Goal: Leave review/rating: Share an evaluation or opinion about a product, service, or content

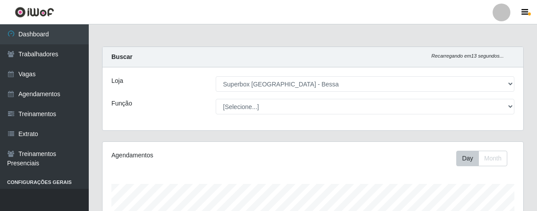
select select "206"
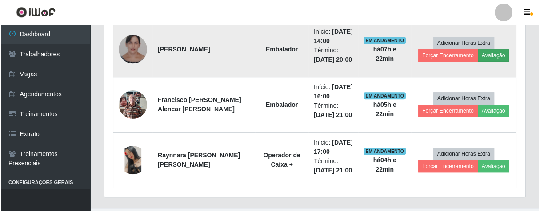
scroll to position [184, 421]
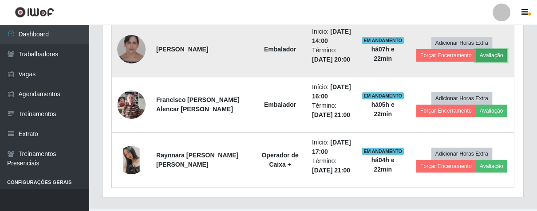
click at [481, 51] on button "Avaliação" at bounding box center [492, 55] width 32 height 12
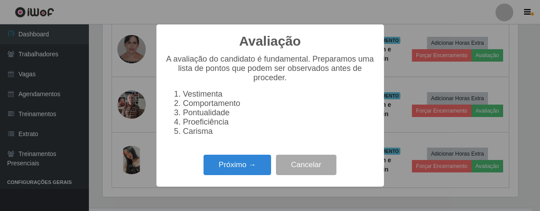
scroll to position [184, 416]
click at [251, 167] on button "Próximo →" at bounding box center [237, 165] width 68 height 21
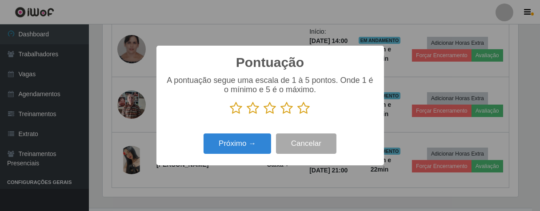
click at [307, 112] on icon at bounding box center [304, 108] width 12 height 13
click at [298, 115] on input "radio" at bounding box center [298, 115] width 0 height 0
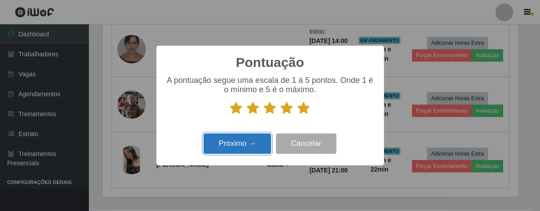
click at [259, 139] on button "Próximo →" at bounding box center [237, 144] width 68 height 21
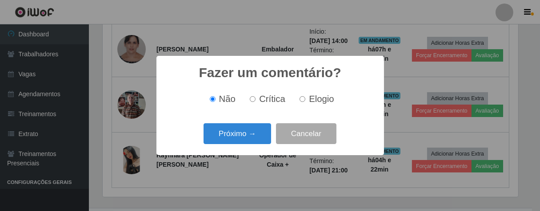
click at [299, 101] on input "Elogio" at bounding box center [302, 99] width 6 height 6
radio input "true"
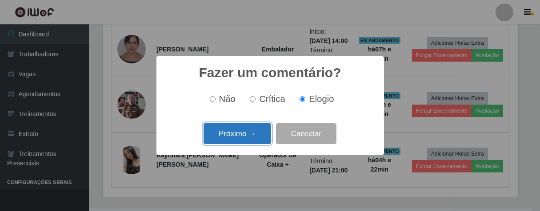
click at [252, 139] on button "Próximo →" at bounding box center [237, 133] width 68 height 21
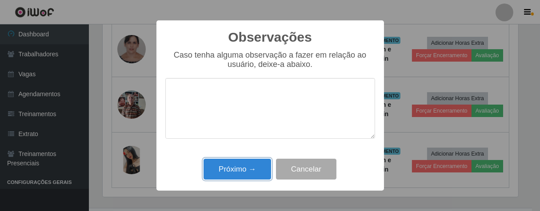
drag, startPoint x: 253, startPoint y: 170, endPoint x: 259, endPoint y: 150, distance: 20.6
click at [253, 167] on button "Próximo →" at bounding box center [237, 169] width 68 height 21
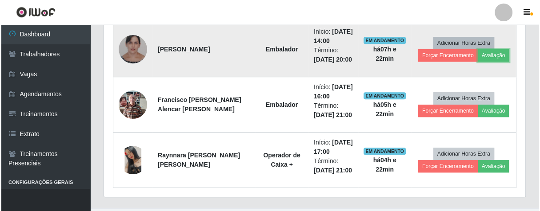
scroll to position [184, 421]
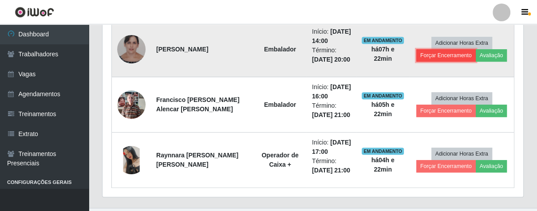
click at [444, 50] on button "Forçar Encerramento" at bounding box center [447, 55] width 60 height 12
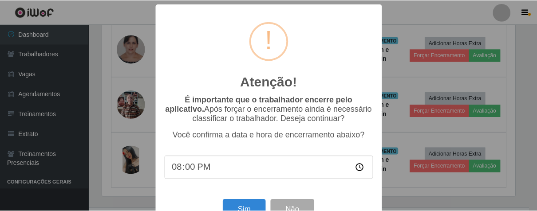
scroll to position [31, 0]
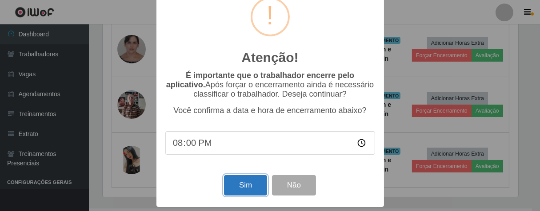
click at [233, 175] on button "Sim" at bounding box center [245, 185] width 43 height 21
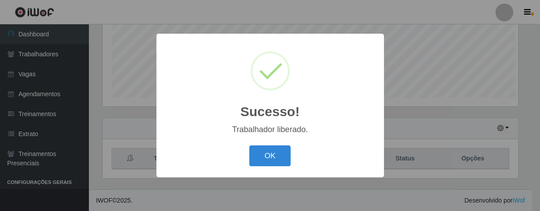
scroll to position [184, 416]
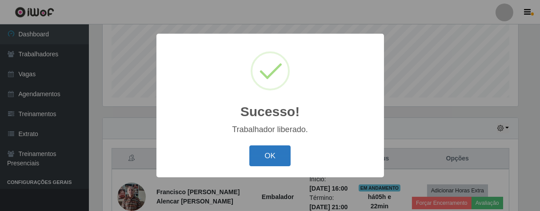
click at [276, 148] on button "OK" at bounding box center [269, 156] width 41 height 21
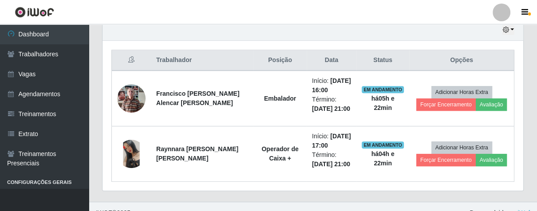
scroll to position [184, 421]
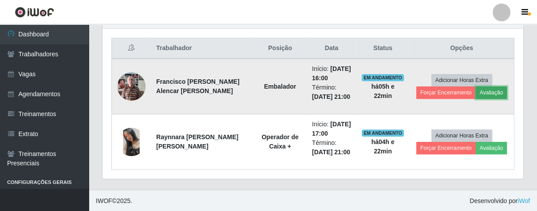
click at [476, 91] on button "Avaliação" at bounding box center [492, 93] width 32 height 12
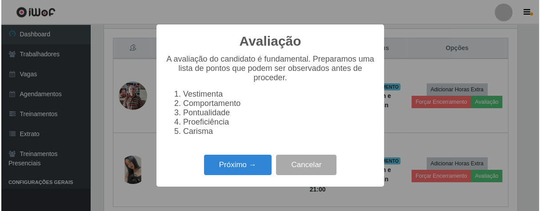
scroll to position [184, 416]
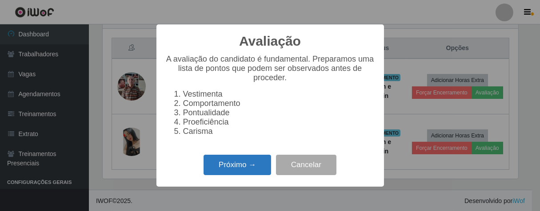
click at [261, 167] on button "Próximo →" at bounding box center [237, 165] width 68 height 21
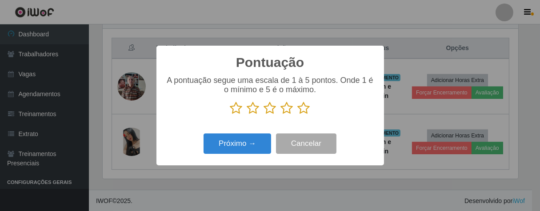
click at [308, 109] on icon at bounding box center [304, 108] width 12 height 13
click at [298, 115] on input "radio" at bounding box center [298, 115] width 0 height 0
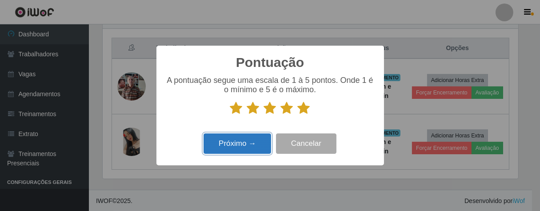
click at [257, 140] on button "Próximo →" at bounding box center [237, 144] width 68 height 21
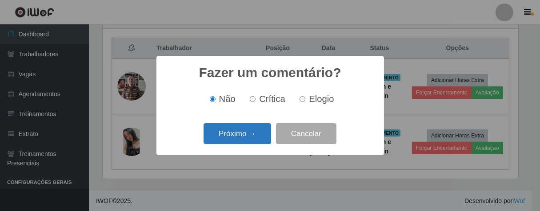
click at [256, 141] on button "Próximo →" at bounding box center [237, 133] width 68 height 21
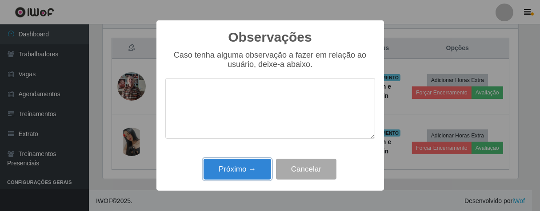
drag, startPoint x: 255, startPoint y: 166, endPoint x: 272, endPoint y: 154, distance: 20.3
click at [258, 165] on button "Próximo →" at bounding box center [237, 169] width 68 height 21
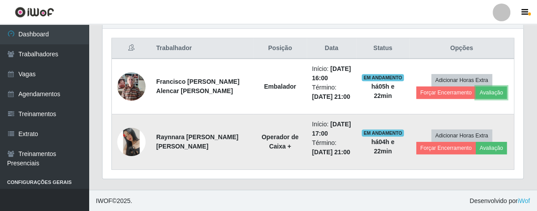
scroll to position [184, 421]
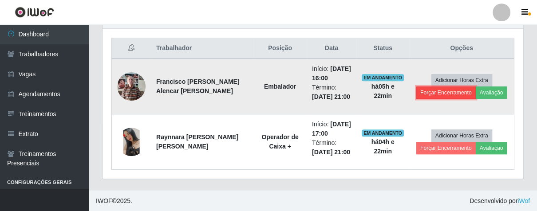
click at [421, 92] on button "Forçar Encerramento" at bounding box center [447, 93] width 60 height 12
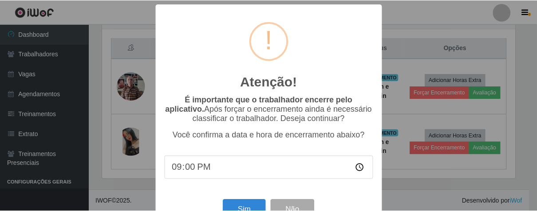
scroll to position [31, 0]
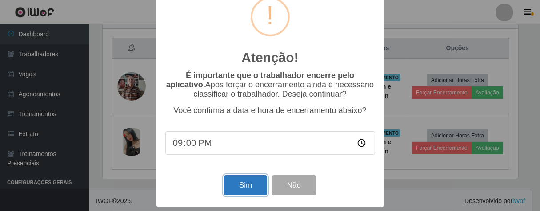
click at [242, 184] on button "Sim" at bounding box center [245, 185] width 43 height 21
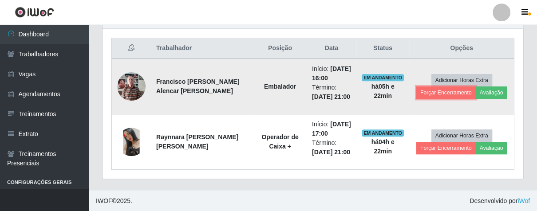
scroll to position [0, 0]
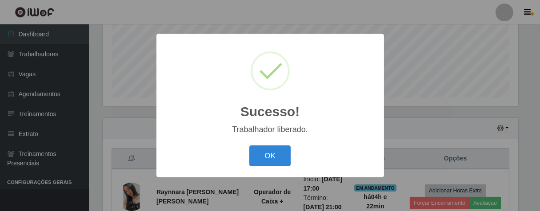
drag, startPoint x: 276, startPoint y: 151, endPoint x: 301, endPoint y: 126, distance: 35.5
click at [276, 152] on button "OK" at bounding box center [269, 156] width 41 height 21
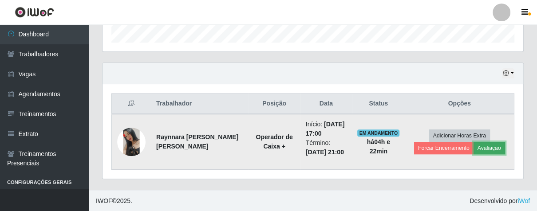
click at [493, 149] on button "Avaliação" at bounding box center [490, 148] width 32 height 12
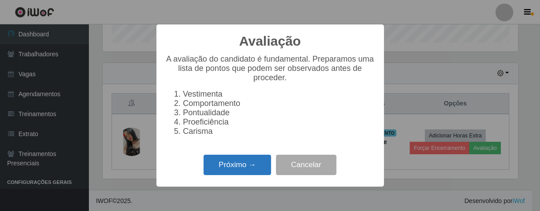
click at [258, 166] on button "Próximo →" at bounding box center [237, 165] width 68 height 21
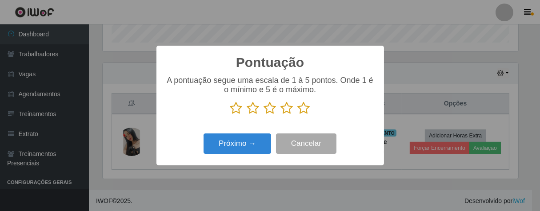
click at [299, 111] on icon at bounding box center [304, 108] width 12 height 13
click at [298, 115] on input "radio" at bounding box center [298, 115] width 0 height 0
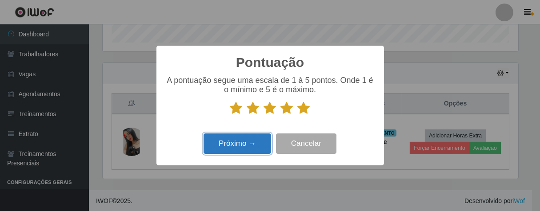
click at [259, 137] on button "Próximo →" at bounding box center [237, 144] width 68 height 21
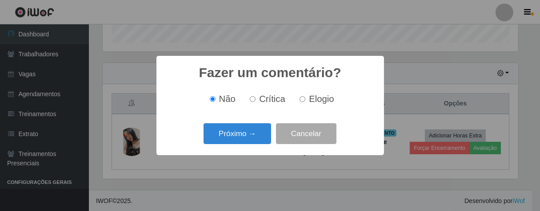
drag, startPoint x: 301, startPoint y: 100, endPoint x: 265, endPoint y: 120, distance: 41.5
click at [299, 102] on input "Elogio" at bounding box center [302, 99] width 6 height 6
radio input "true"
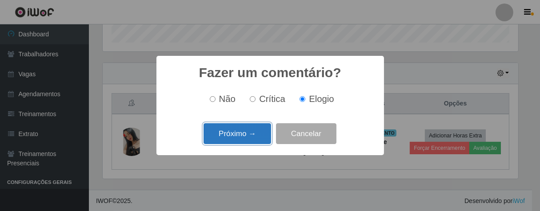
click at [253, 131] on button "Próximo →" at bounding box center [237, 133] width 68 height 21
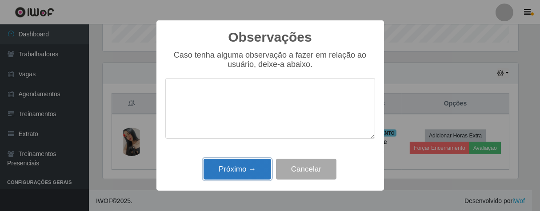
click at [259, 173] on button "Próximo →" at bounding box center [237, 169] width 68 height 21
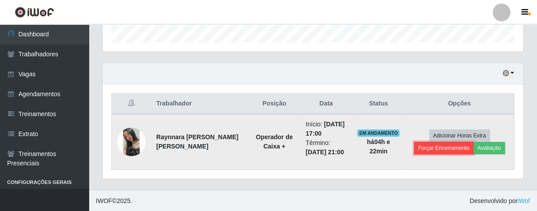
click at [425, 150] on td "Adicionar Horas Extra Forçar Encerramento Avaliação" at bounding box center [459, 142] width 109 height 56
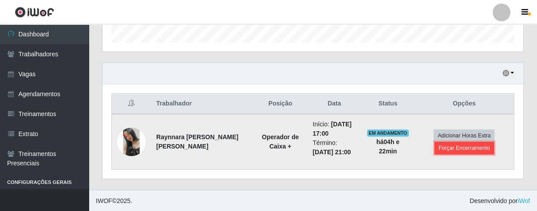
click at [445, 147] on button "Forçar Encerramento" at bounding box center [465, 148] width 60 height 12
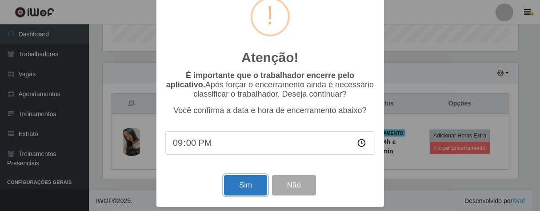
click at [252, 181] on button "Sim" at bounding box center [245, 185] width 43 height 21
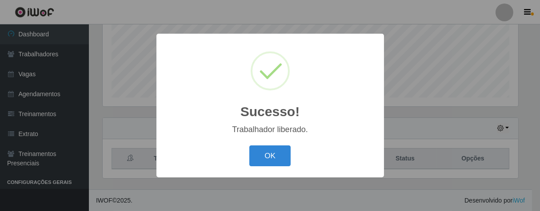
drag, startPoint x: 284, startPoint y: 154, endPoint x: 263, endPoint y: 130, distance: 31.8
click at [282, 152] on button "OK" at bounding box center [269, 156] width 41 height 21
